Goal: Information Seeking & Learning: Learn about a topic

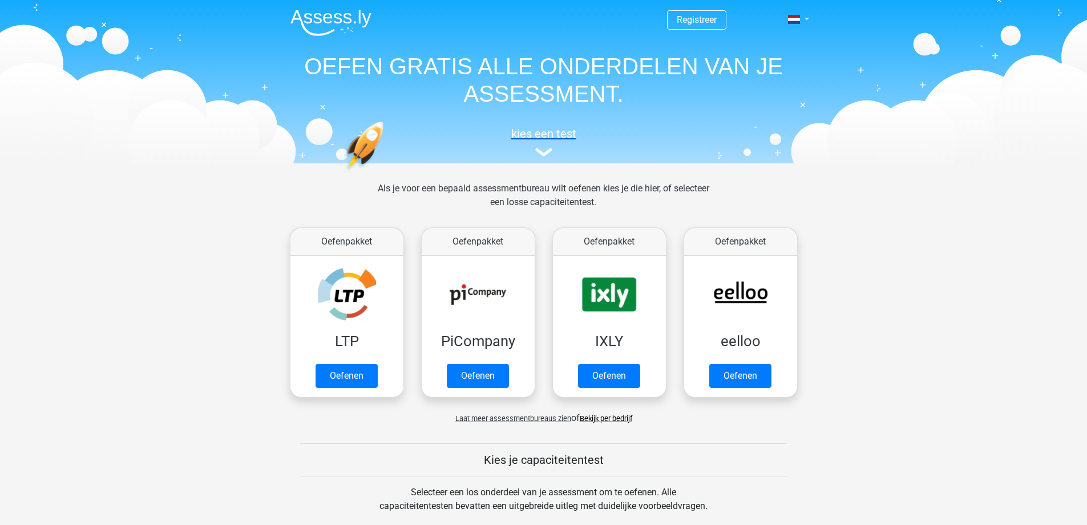
click at [544, 133] on h5 "kies een test" at bounding box center [543, 134] width 525 height 14
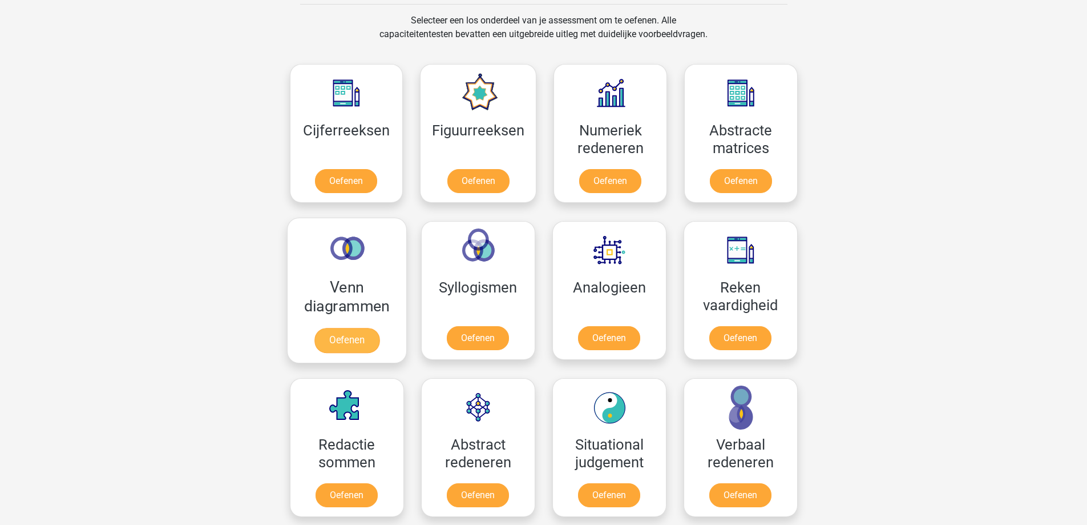
scroll to position [500, 0]
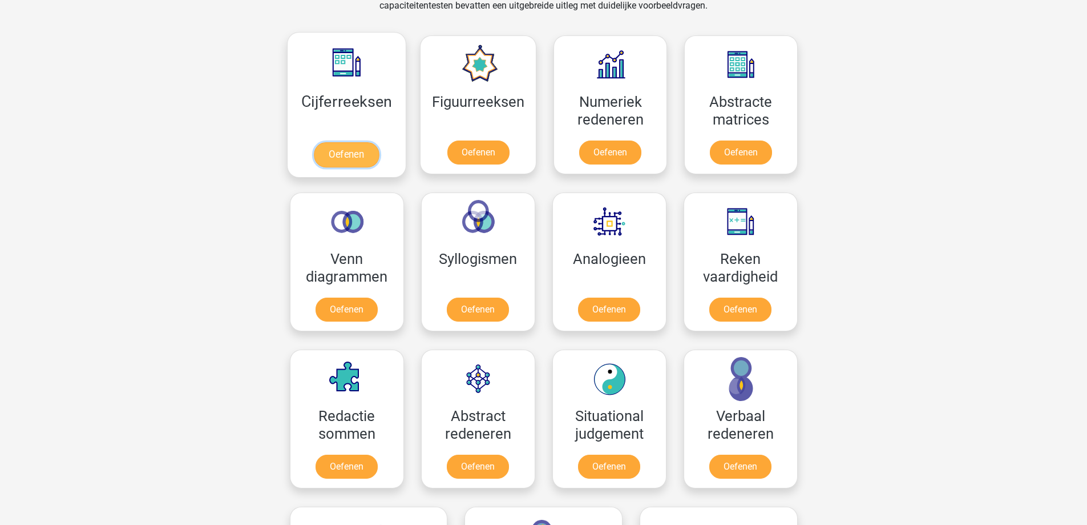
click at [360, 159] on link "Oefenen" at bounding box center [346, 154] width 65 height 25
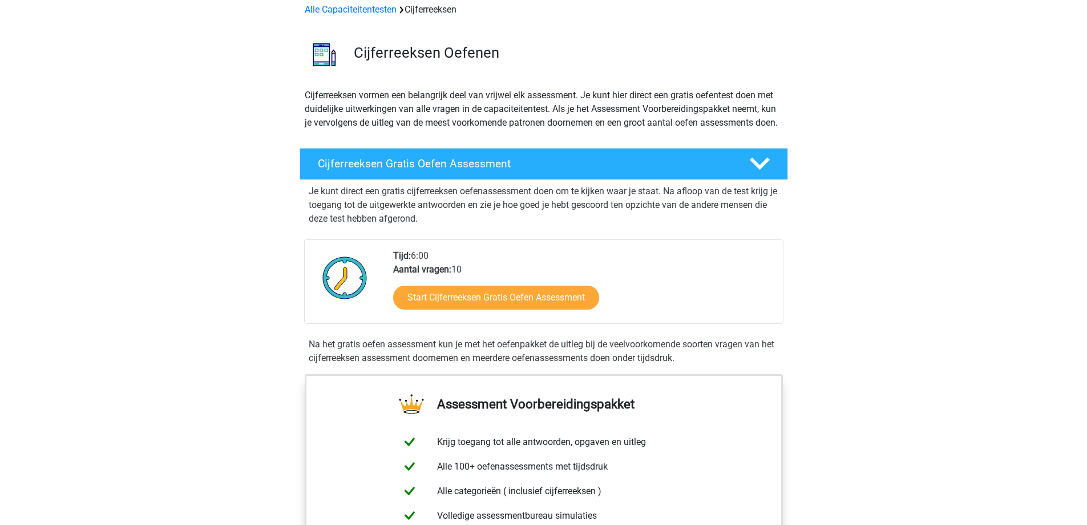
scroll to position [57, 0]
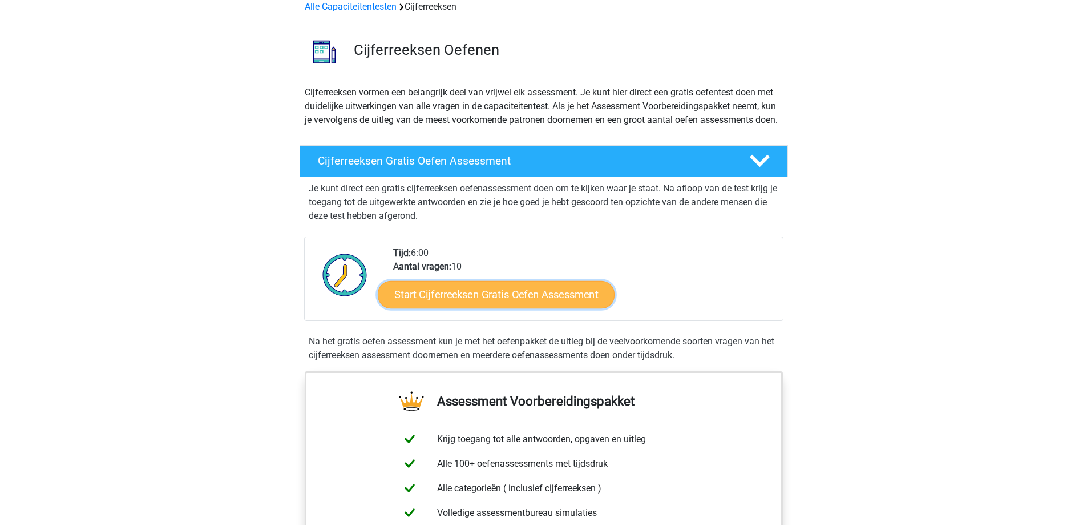
click at [523, 307] on link "Start Cijferreeksen Gratis Oefen Assessment" at bounding box center [496, 293] width 237 height 27
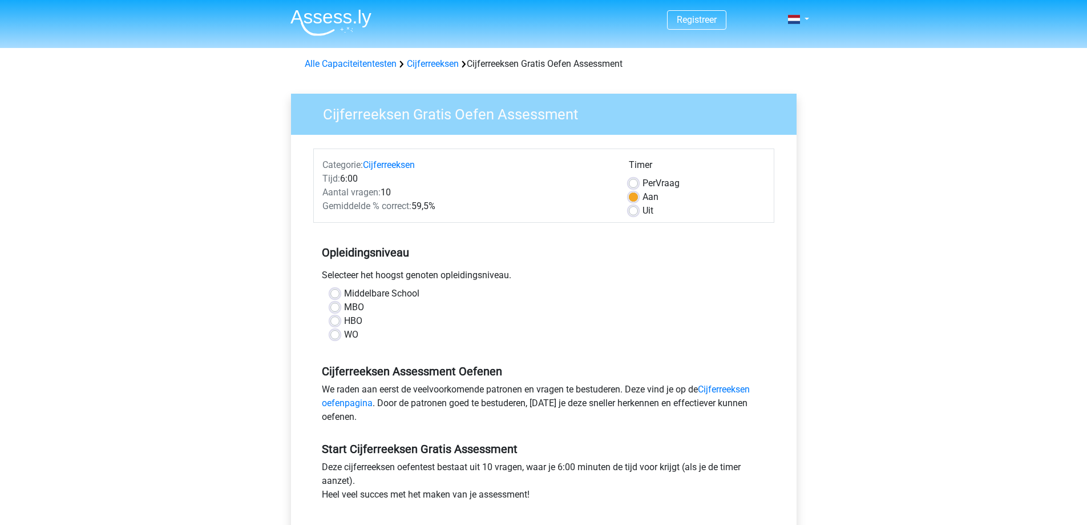
click at [344, 309] on label "MBO" at bounding box center [354, 307] width 20 height 14
click at [336, 309] on input "MBO" at bounding box center [334, 305] width 9 height 11
radio input "true"
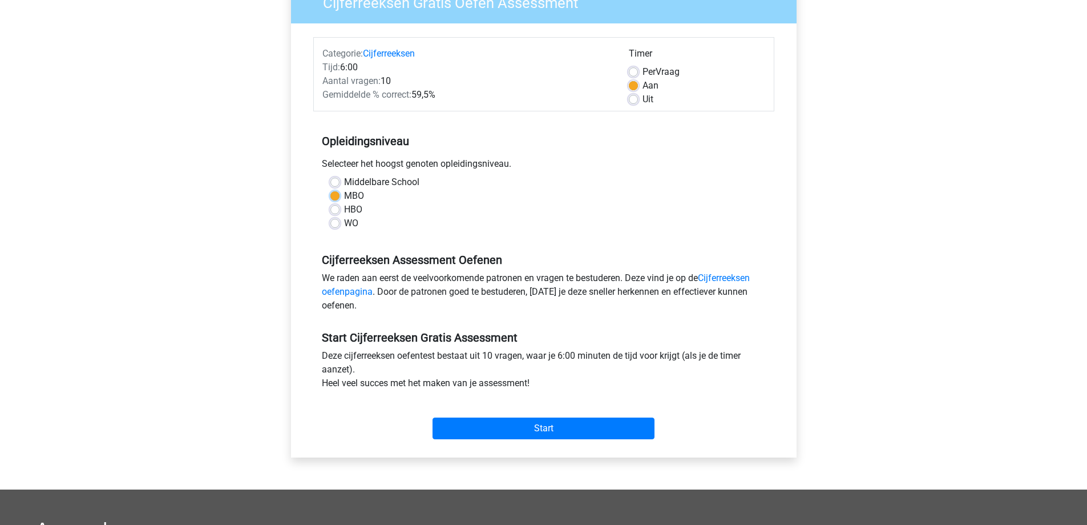
scroll to position [114, 0]
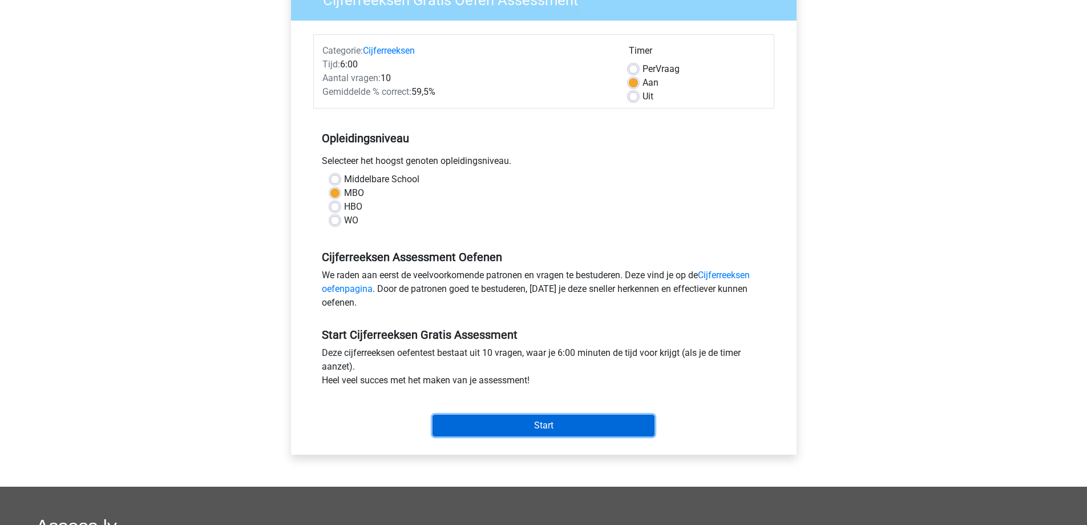
click at [566, 422] on input "Start" at bounding box center [544, 425] width 222 height 22
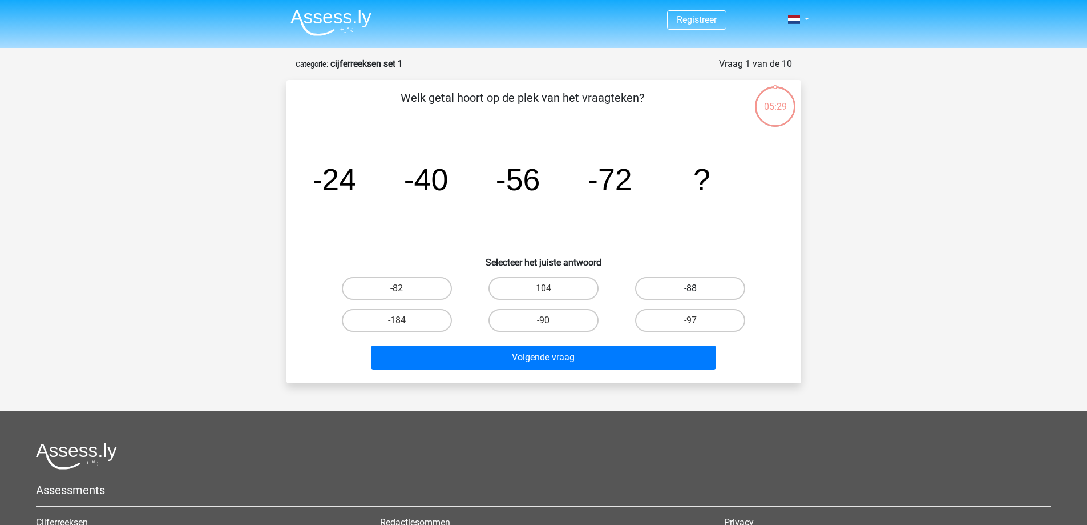
click at [716, 282] on label "-88" at bounding box center [690, 288] width 110 height 23
click at [698, 288] on input "-88" at bounding box center [694, 291] width 7 height 7
radio input "true"
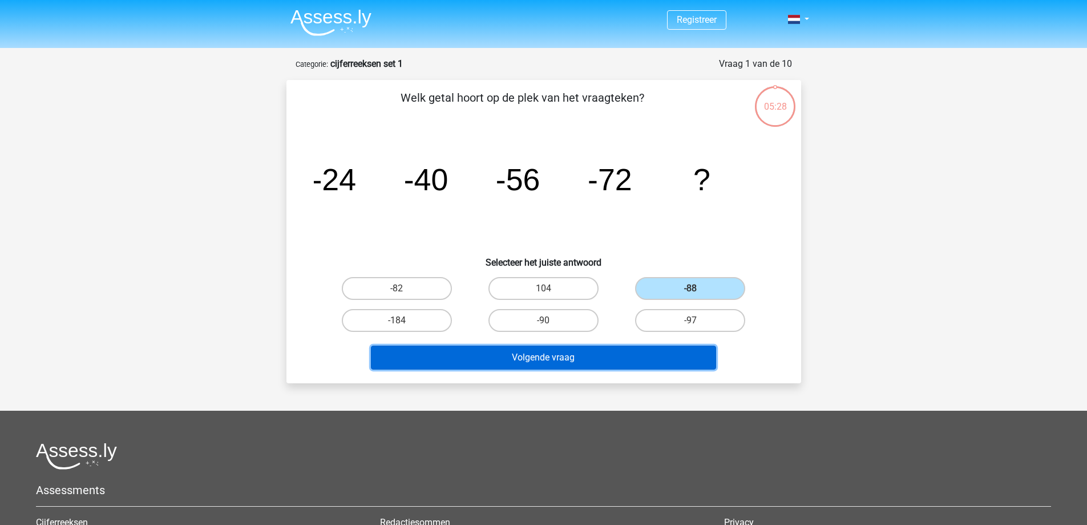
click at [613, 362] on button "Volgende vraag" at bounding box center [543, 357] width 345 height 24
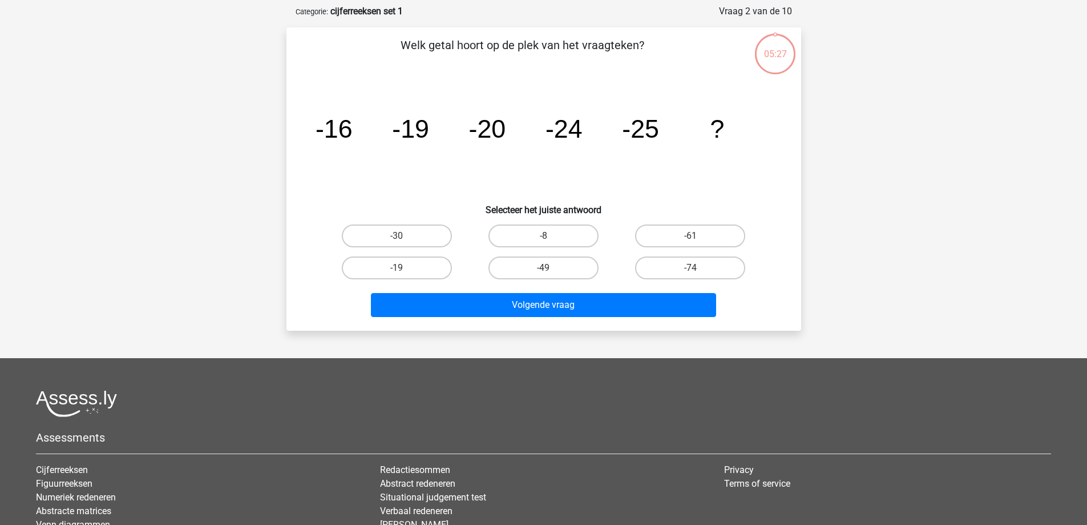
scroll to position [57, 0]
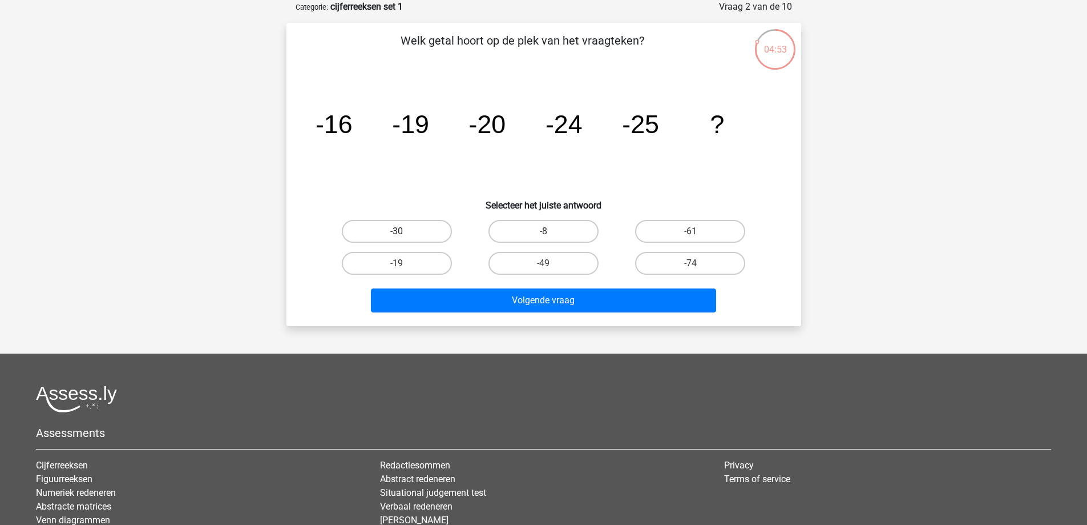
click at [389, 237] on label "-30" at bounding box center [397, 231] width 110 height 23
click at [397, 237] on input "-30" at bounding box center [400, 234] width 7 height 7
radio input "true"
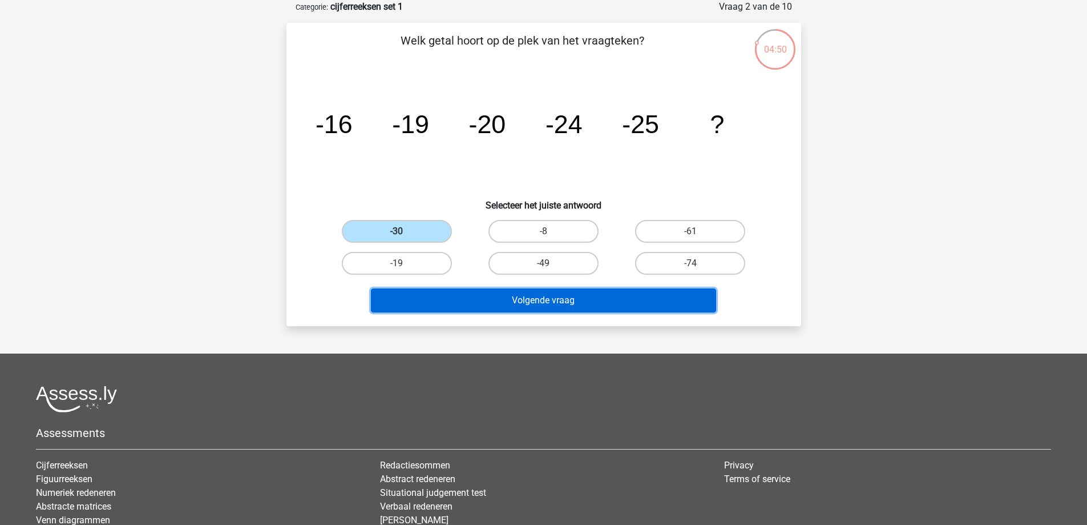
click at [558, 299] on button "Volgende vraag" at bounding box center [543, 300] width 345 height 24
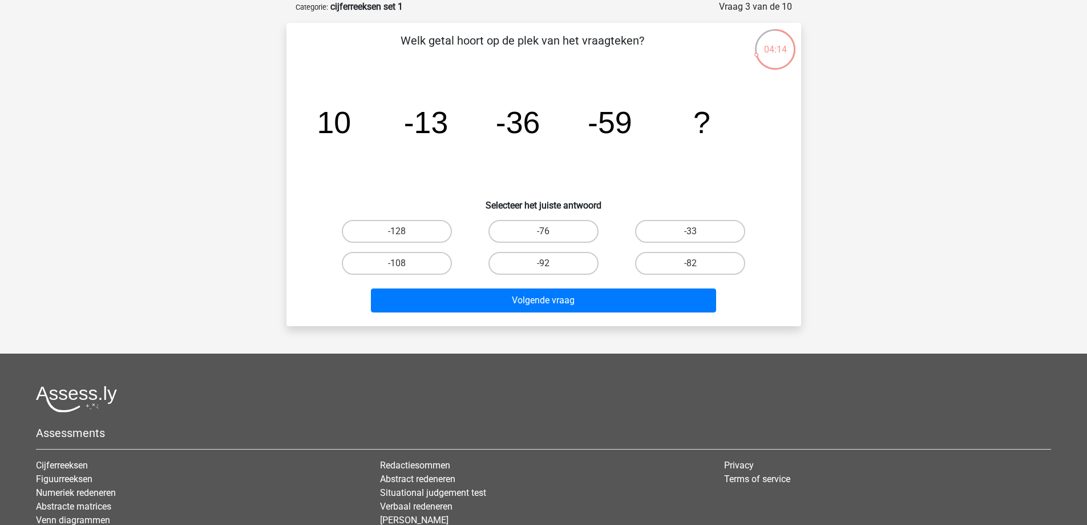
click at [697, 248] on div "-82" at bounding box center [690, 263] width 147 height 32
click at [698, 262] on label "-82" at bounding box center [690, 263] width 110 height 23
click at [698, 263] on input "-82" at bounding box center [694, 266] width 7 height 7
radio input "true"
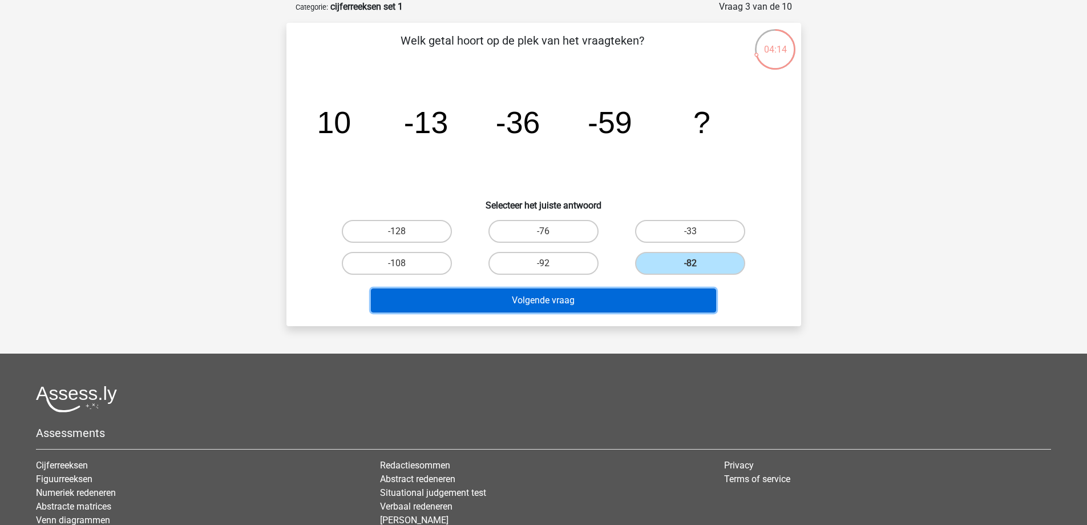
click at [681, 292] on button "Volgende vraag" at bounding box center [543, 300] width 345 height 24
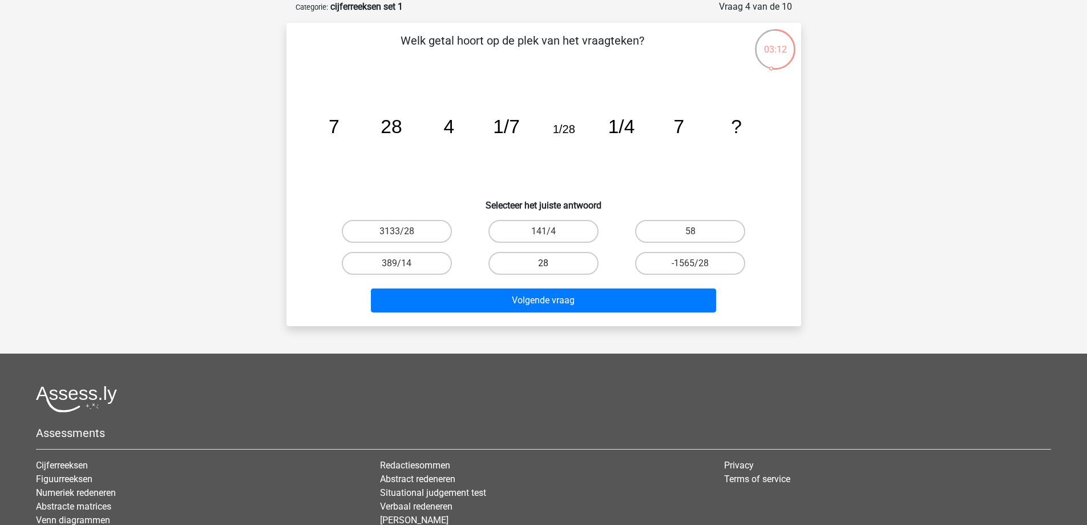
click at [565, 266] on label "28" at bounding box center [544, 263] width 110 height 23
click at [551, 266] on input "28" at bounding box center [546, 266] width 7 height 7
radio input "true"
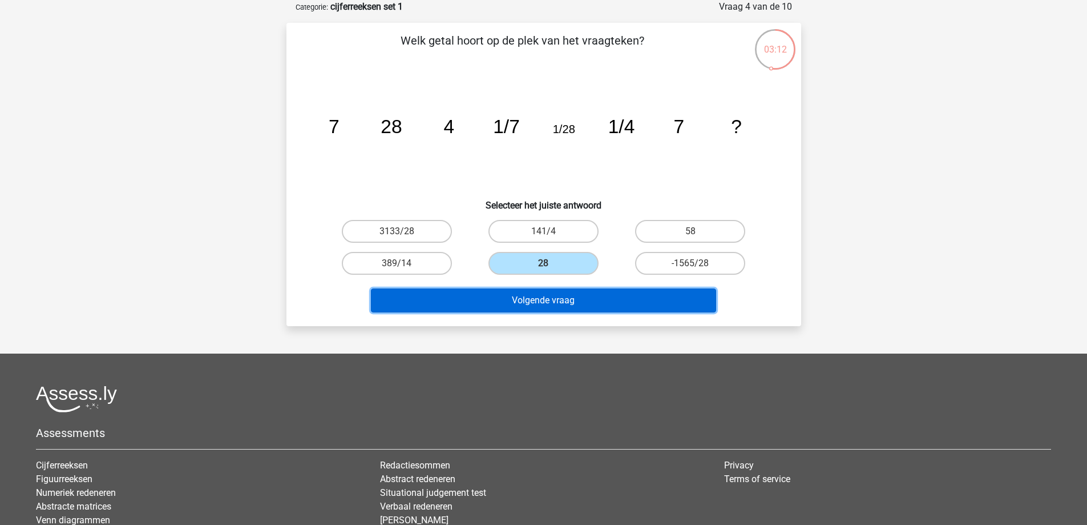
click at [573, 299] on button "Volgende vraag" at bounding box center [543, 300] width 345 height 24
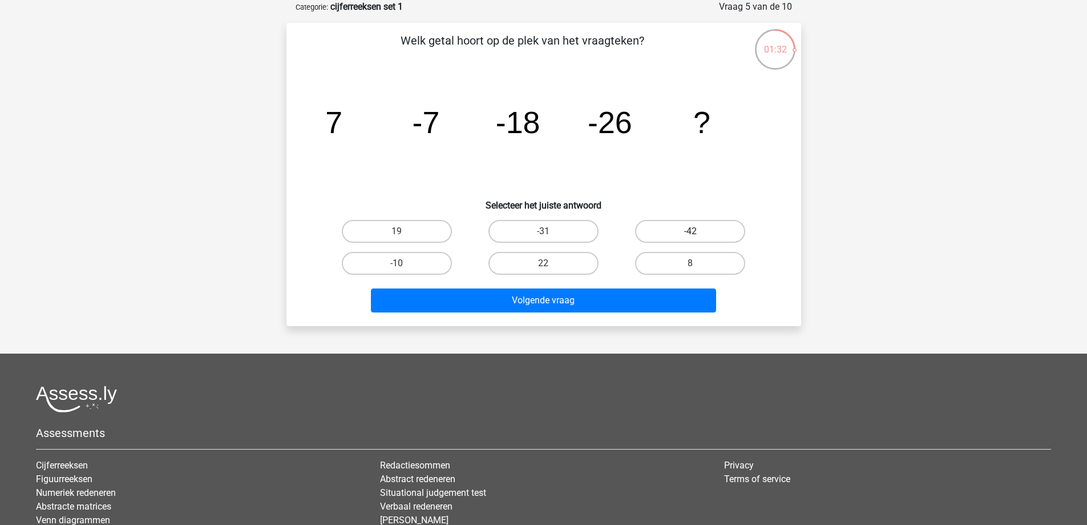
click at [655, 233] on label "-42" at bounding box center [690, 231] width 110 height 23
click at [691, 233] on input "-42" at bounding box center [694, 234] width 7 height 7
radio input "true"
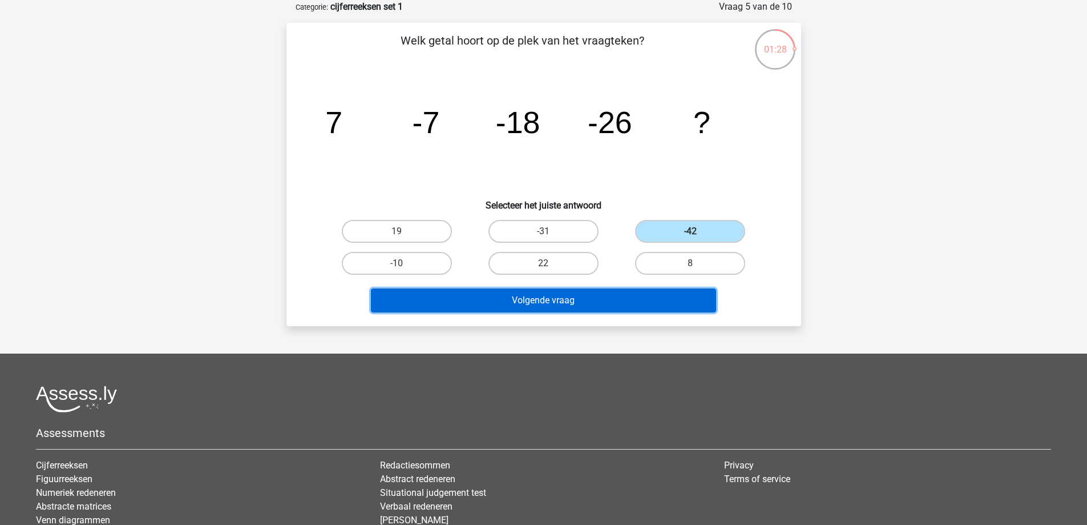
click at [636, 306] on button "Volgende vraag" at bounding box center [543, 300] width 345 height 24
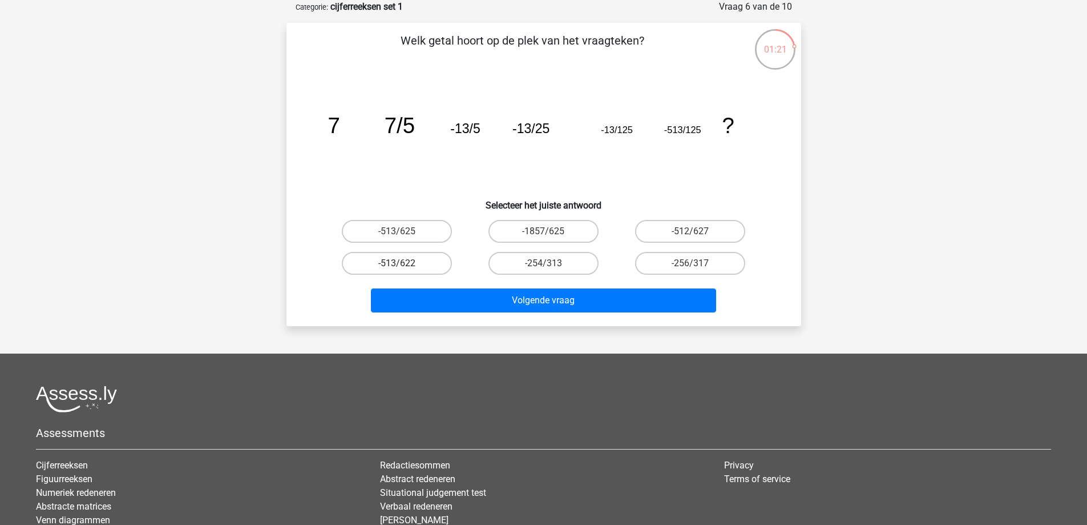
click at [430, 268] on label "-513/622" at bounding box center [397, 263] width 110 height 23
click at [404, 268] on input "-513/622" at bounding box center [400, 266] width 7 height 7
radio input "true"
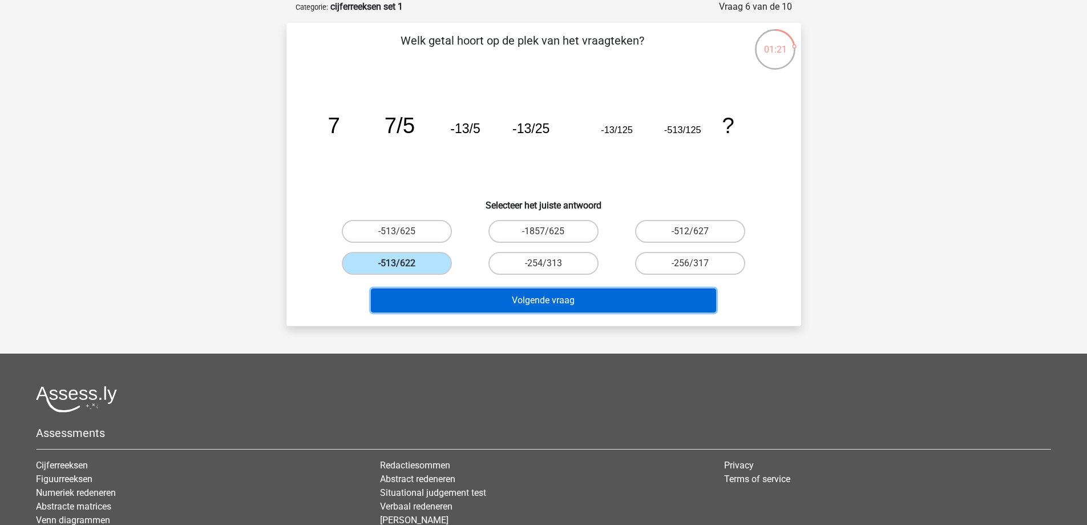
click at [447, 312] on button "Volgende vraag" at bounding box center [543, 300] width 345 height 24
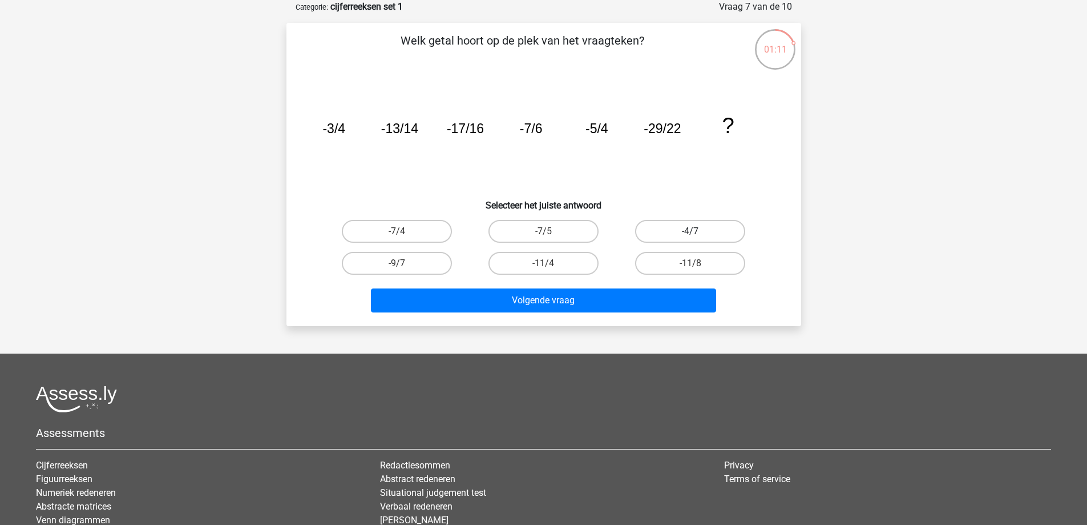
click at [663, 232] on label "-4/7" at bounding box center [690, 231] width 110 height 23
click at [691, 232] on input "-4/7" at bounding box center [694, 234] width 7 height 7
radio input "true"
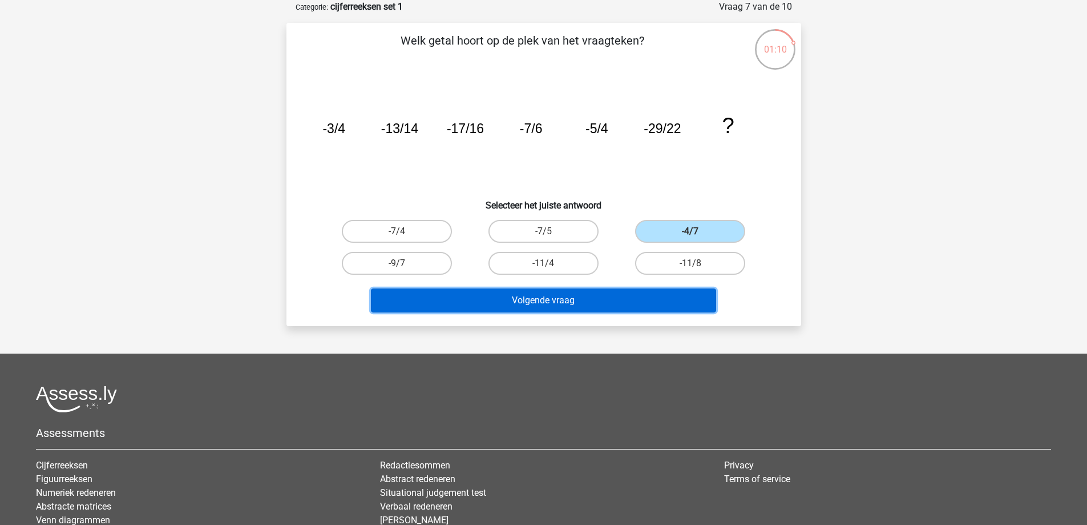
click at [595, 299] on button "Volgende vraag" at bounding box center [543, 300] width 345 height 24
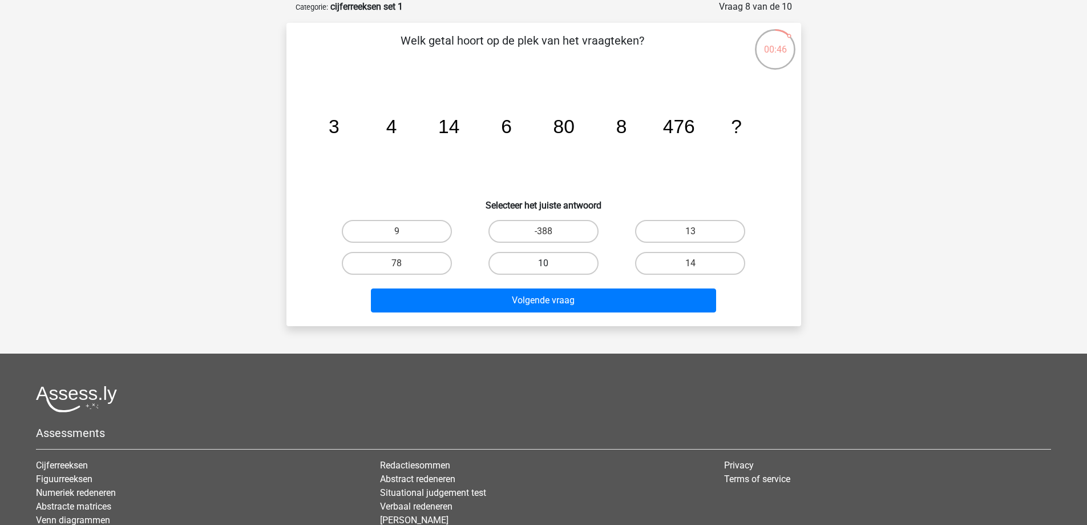
click at [523, 267] on label "10" at bounding box center [544, 263] width 110 height 23
click at [543, 267] on input "10" at bounding box center [546, 266] width 7 height 7
radio input "true"
click at [547, 313] on div "Volgende vraag" at bounding box center [544, 302] width 441 height 29
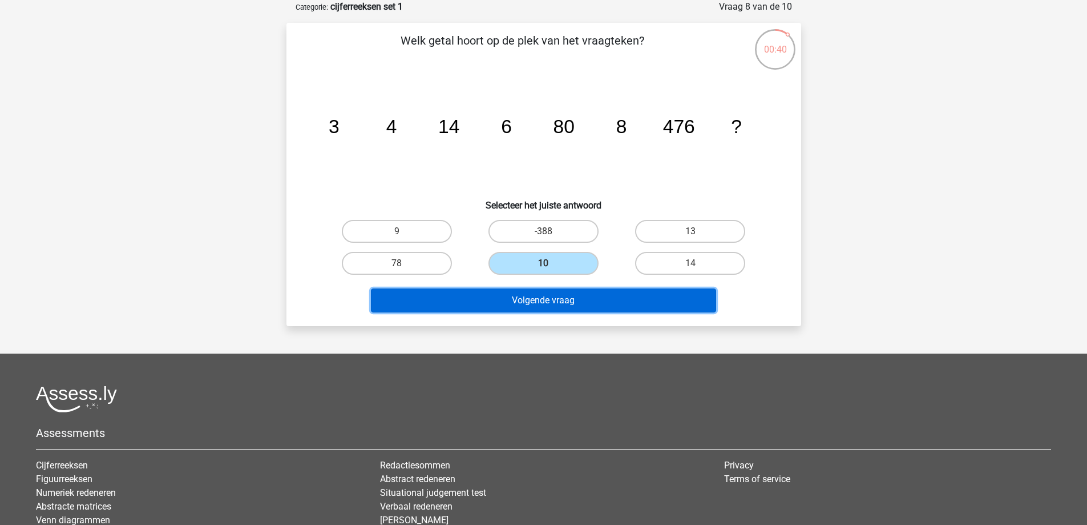
click at [547, 308] on button "Volgende vraag" at bounding box center [543, 300] width 345 height 24
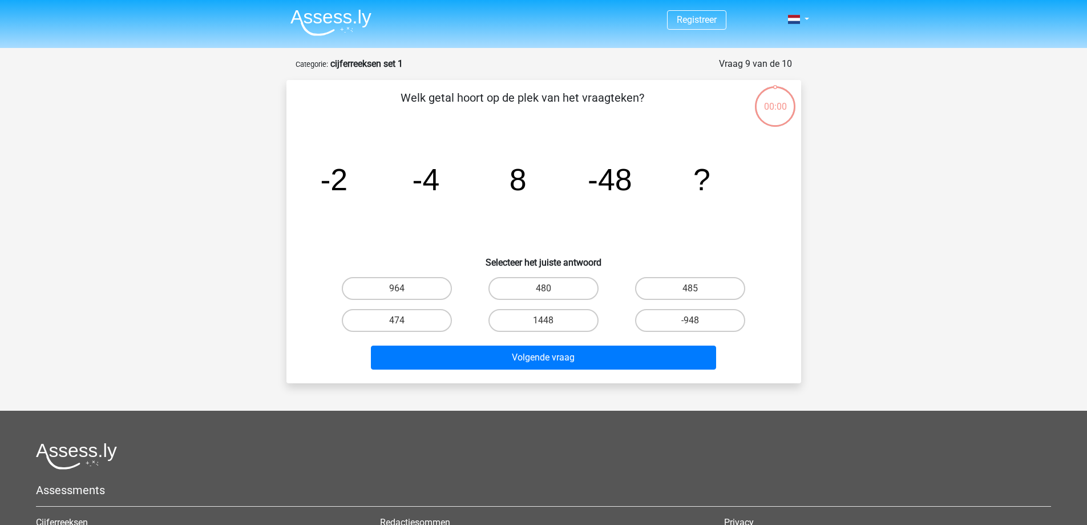
scroll to position [57, 0]
